Goal: Check status: Check status

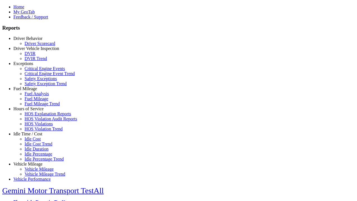
select select
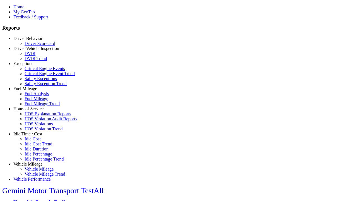
select select
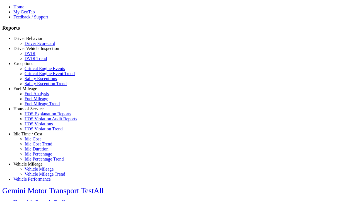
select select
